Goal: Information Seeking & Learning: Learn about a topic

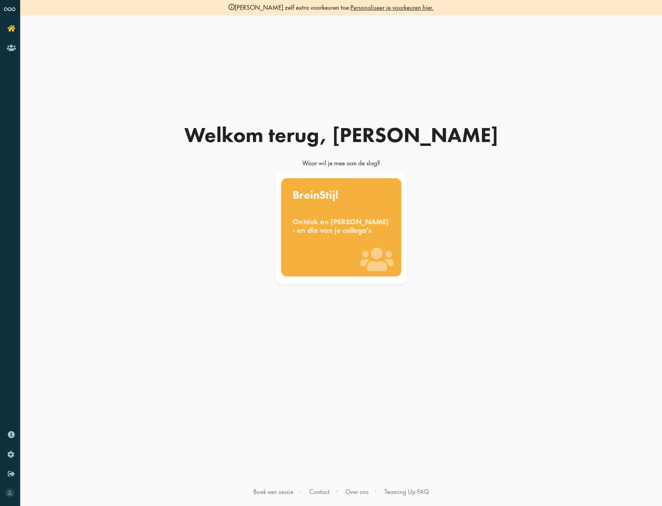
click at [343, 201] on div "BreinStijl Ontdek en benut jouw denkstijl - en die van je collega's" at bounding box center [341, 227] width 120 height 98
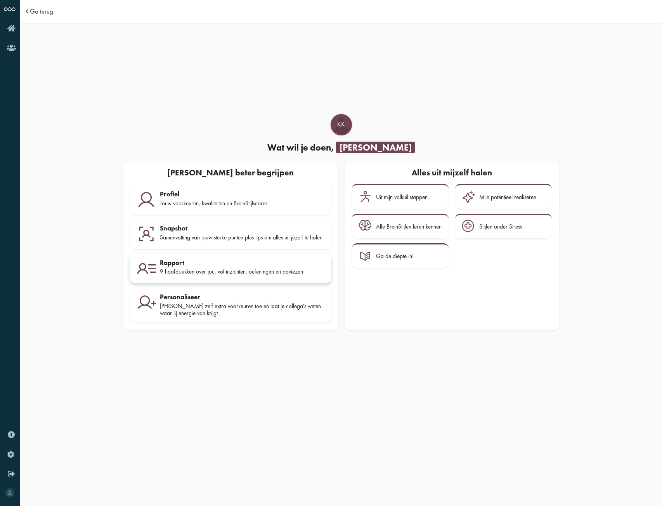
click at [213, 273] on div "9 hoofdstukken over jou, vol inzichten, oefeningen en adviezen" at bounding box center [242, 271] width 165 height 7
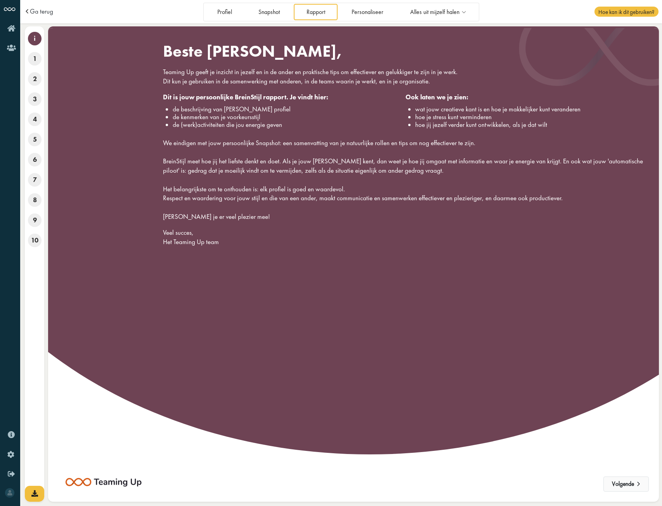
click at [631, 477] on button "Volgende" at bounding box center [625, 484] width 45 height 16
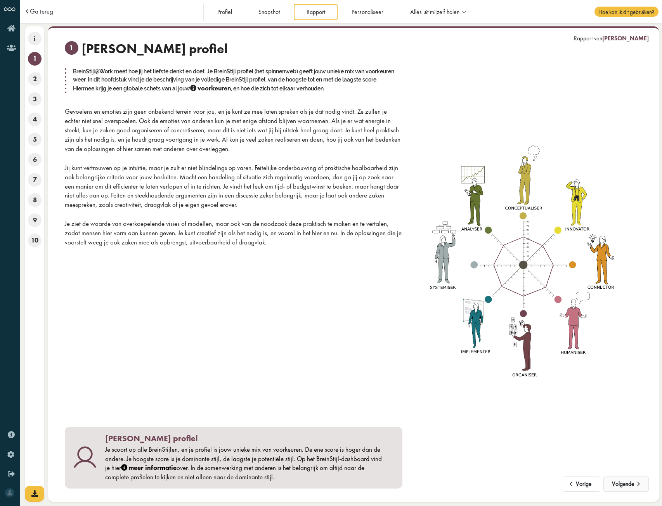
click at [629, 483] on button "Volgende" at bounding box center [625, 484] width 45 height 16
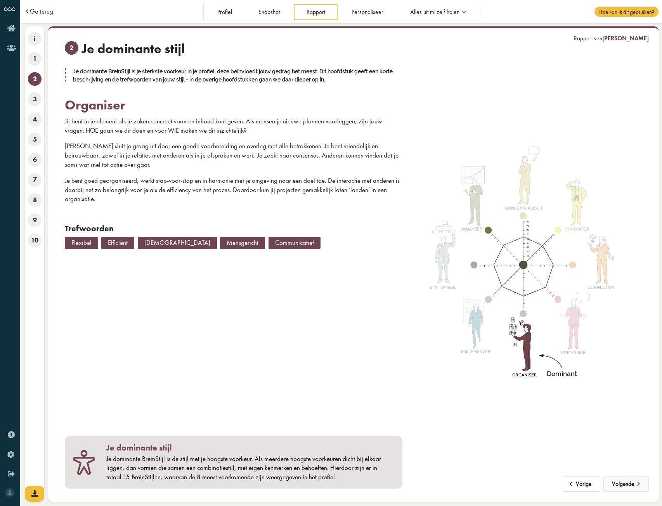
click at [629, 483] on button "Volgende" at bounding box center [625, 484] width 45 height 16
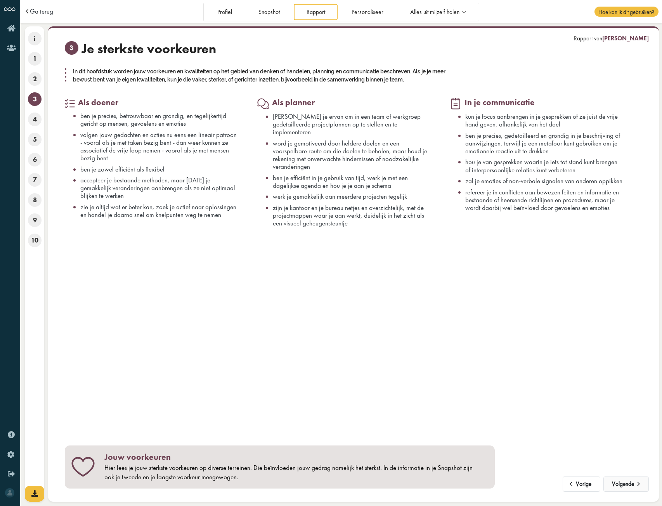
click at [629, 483] on button "Volgende" at bounding box center [625, 484] width 45 height 16
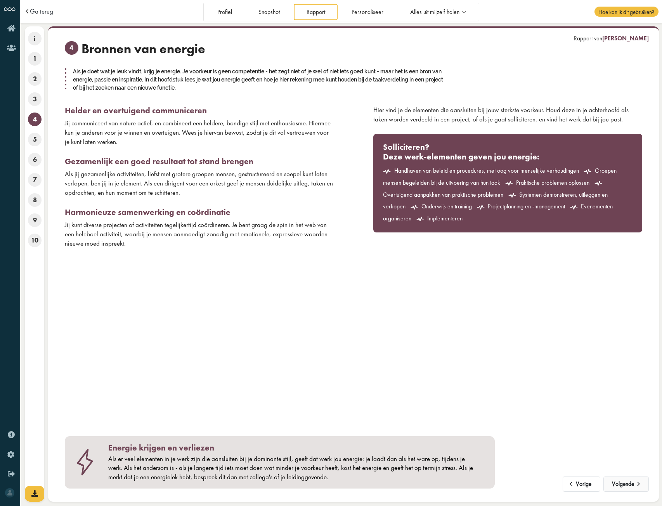
click at [629, 483] on button "Volgende" at bounding box center [625, 484] width 45 height 16
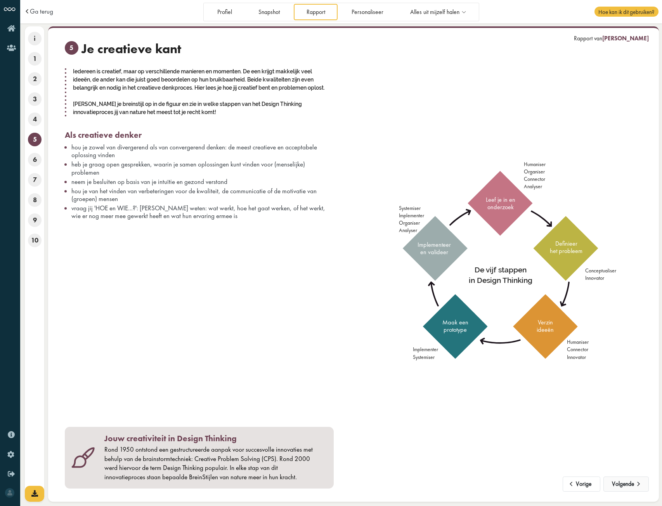
click at [629, 483] on button "Volgende" at bounding box center [625, 484] width 45 height 16
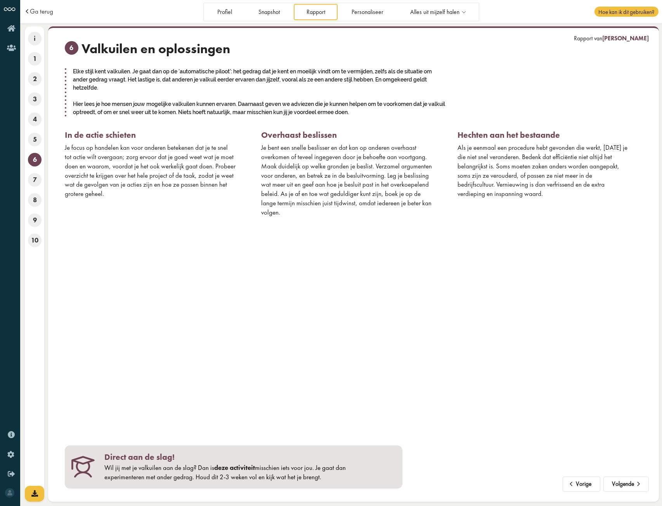
click at [502, 192] on div "Als je eenmaal een procedure hebt gevonden die werkt, zul je die niet snel vera…" at bounding box center [542, 170] width 171 height 55
click at [164, 338] on div "Vorige Volgende Rapport van Kevin Koppert 6 Valkuilen en oplossingen Elke stijl…" at bounding box center [353, 264] width 577 height 447
